Goal: Transaction & Acquisition: Obtain resource

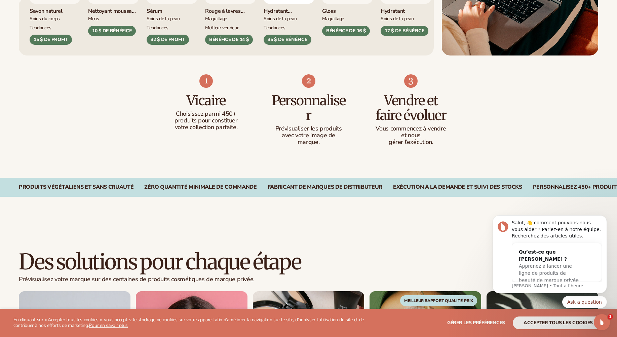
scroll to position [404, 0]
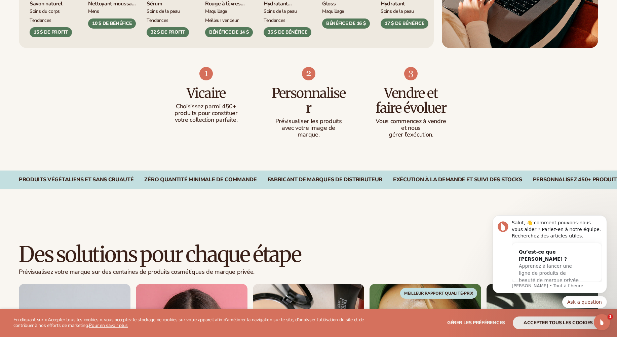
click at [101, 181] on div "Produits végétaliens et sans cruauté" at bounding box center [76, 180] width 115 height 6
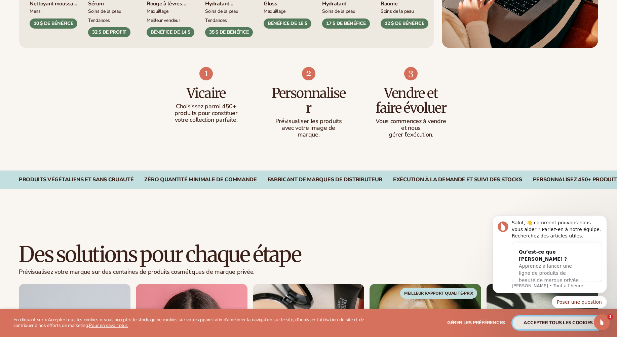
click at [555, 322] on button "Accepter tous les cookies" at bounding box center [558, 323] width 91 height 13
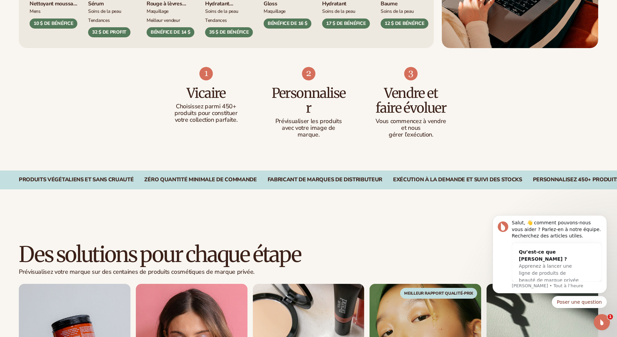
click at [51, 183] on div "Produits végétaliens et sans cruauté" at bounding box center [76, 180] width 115 height 6
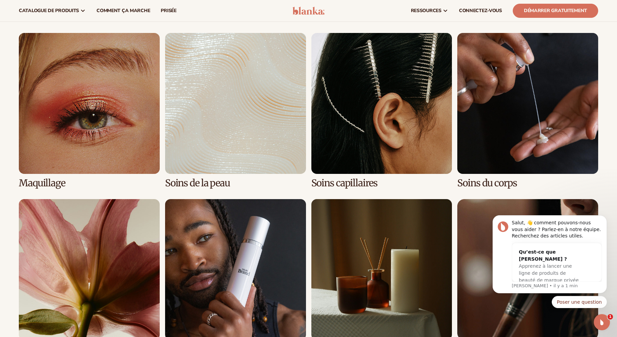
scroll to position [1413, 0]
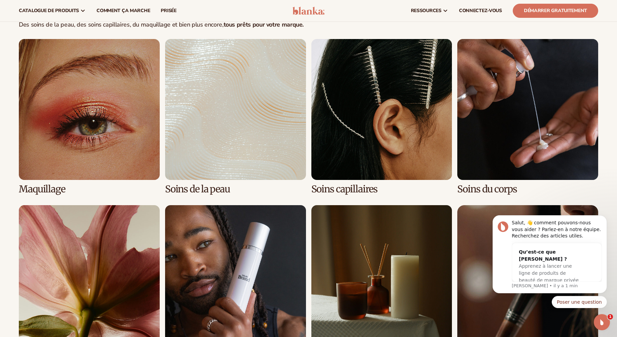
click at [226, 149] on link "2 / 8" at bounding box center [235, 116] width 141 height 155
click at [202, 85] on link "2 / 8" at bounding box center [235, 116] width 141 height 155
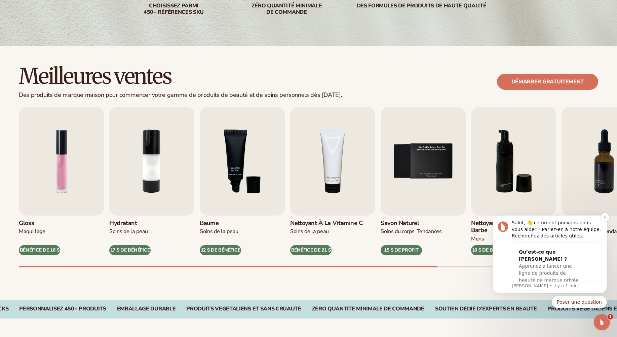
drag, startPoint x: 907, startPoint y: 474, endPoint x: 502, endPoint y: 271, distance: 452.6
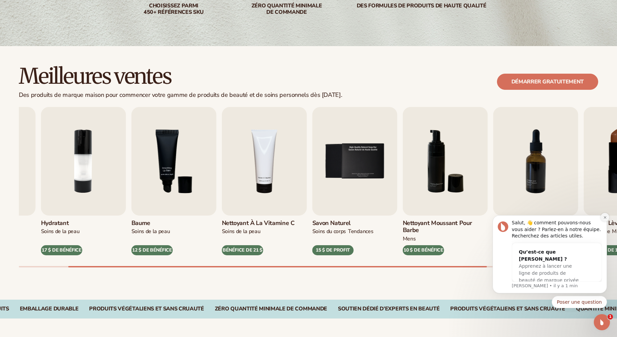
click at [607, 218] on button "Rejeter la notification" at bounding box center [605, 217] width 9 height 9
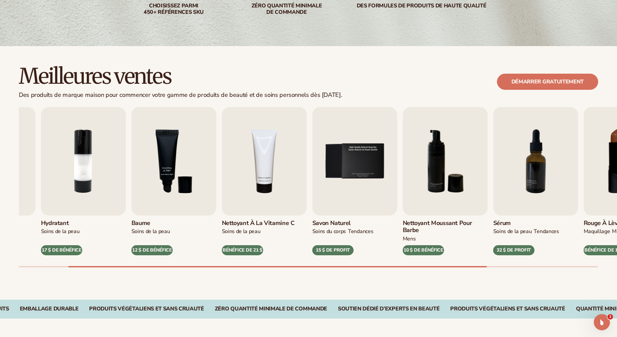
click at [610, 218] on div "Gloss MAQUILLAGE BÉNÉFICE DE 16 $ Hydratant SOINS DE LA PEAU 17 $ DE BÉNÉFICE B…" at bounding box center [318, 187] width 599 height 160
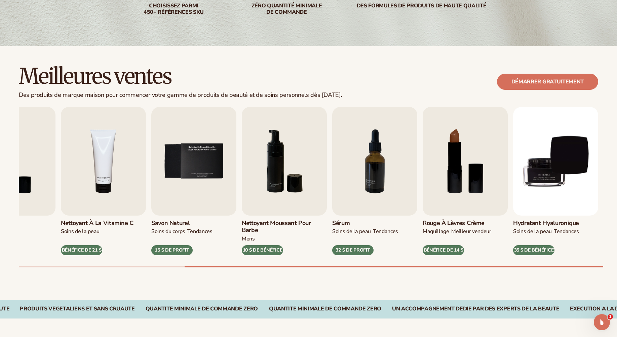
drag, startPoint x: 244, startPoint y: 264, endPoint x: 171, endPoint y: 274, distance: 74.4
click at [171, 274] on div "Meilleures ventes Des produits de marque maison pour commencer votre gamme de p…" at bounding box center [308, 173] width 617 height 254
drag, startPoint x: 197, startPoint y: 265, endPoint x: 78, endPoint y: 261, distance: 118.9
click at [78, 261] on div "Gloss MAQUILLAGE BÉNÉFICE DE 16 $ Hydratant SOINS DE LA PEAU 17 $ DE BÉNÉFICE B…" at bounding box center [318, 187] width 599 height 160
click at [77, 261] on div "Gloss MAQUILLAGE BÉNÉFICE DE 16 $ Hydratant SOINS DE LA PEAU 17 $ DE BÉNÉFICE B…" at bounding box center [318, 187] width 599 height 160
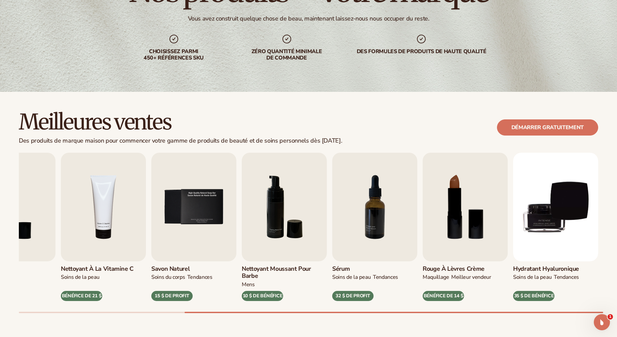
scroll to position [92, 0]
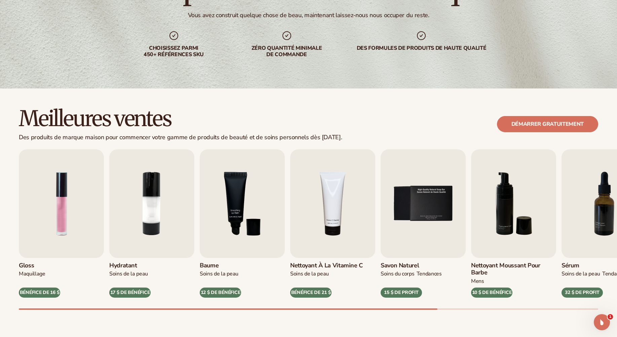
click at [32, 288] on div "Gloss MAQUILLAGE BÉNÉFICE DE 16 $ Hydratant SOINS DE LA PEAU 17 $ DE BÉNÉFICE B…" at bounding box center [318, 229] width 599 height 160
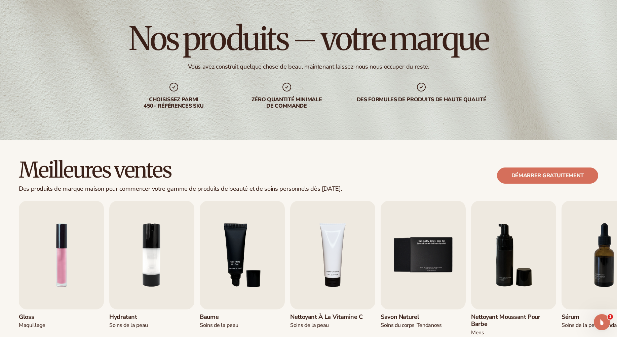
scroll to position [0, 0]
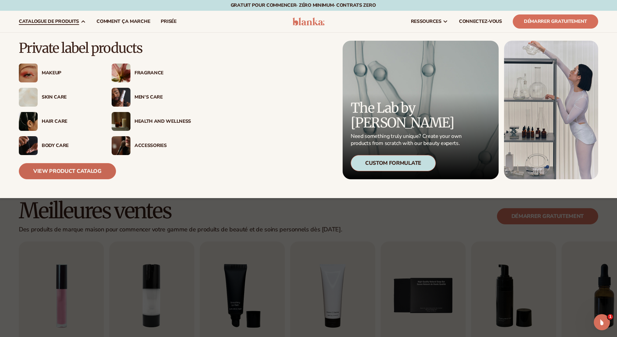
click at [79, 174] on link "View Product Catalog" at bounding box center [67, 171] width 97 height 16
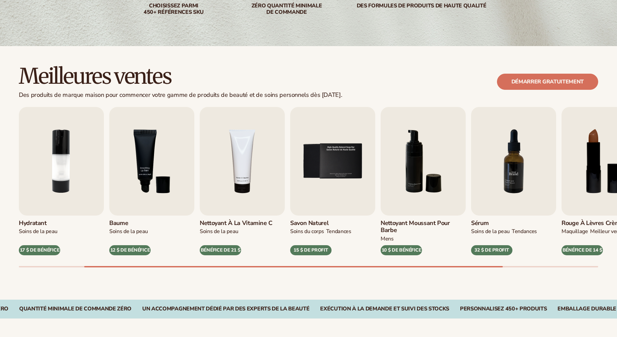
scroll to position [135, 0]
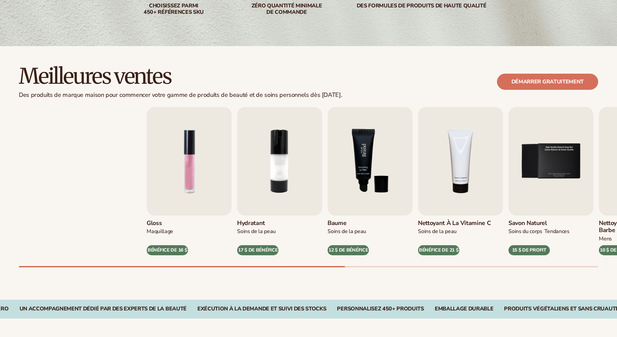
click at [617, 203] on html "Skip to content Free to start · ZERO minimums · ZERO contracts · Free to start …" at bounding box center [308, 33] width 617 height 337
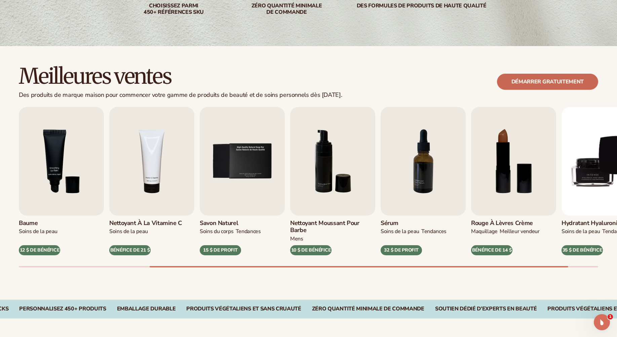
scroll to position [0, 0]
click at [533, 82] on link "Démarrer gratuitement" at bounding box center [547, 82] width 101 height 16
